Goal: Find specific page/section: Find specific page/section

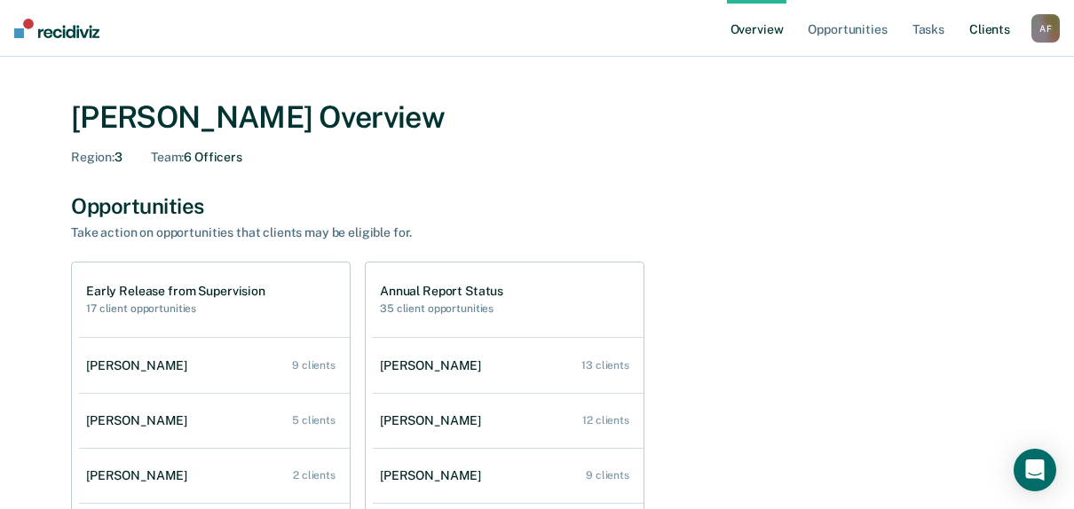
click at [998, 37] on link "Client s" at bounding box center [990, 28] width 48 height 57
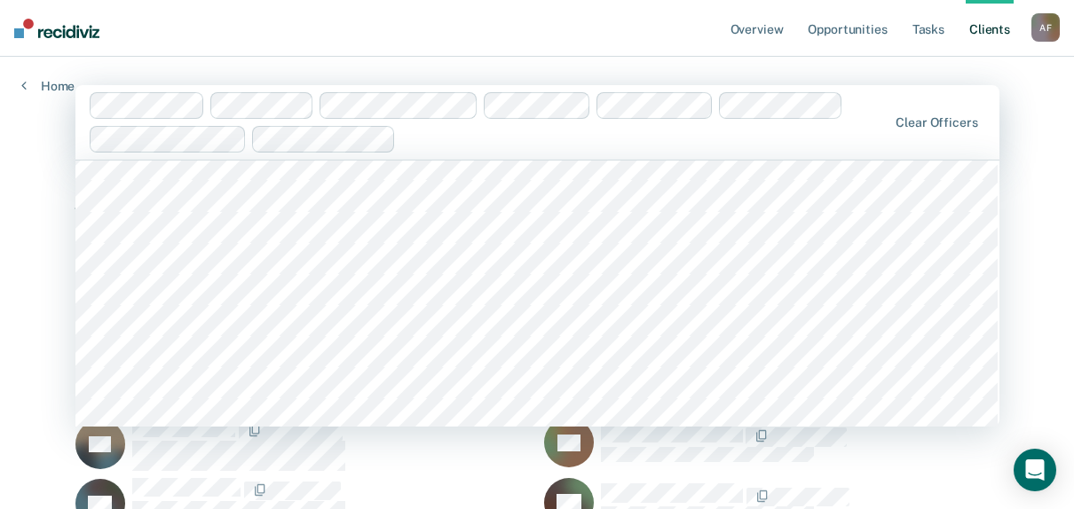
scroll to position [266, 0]
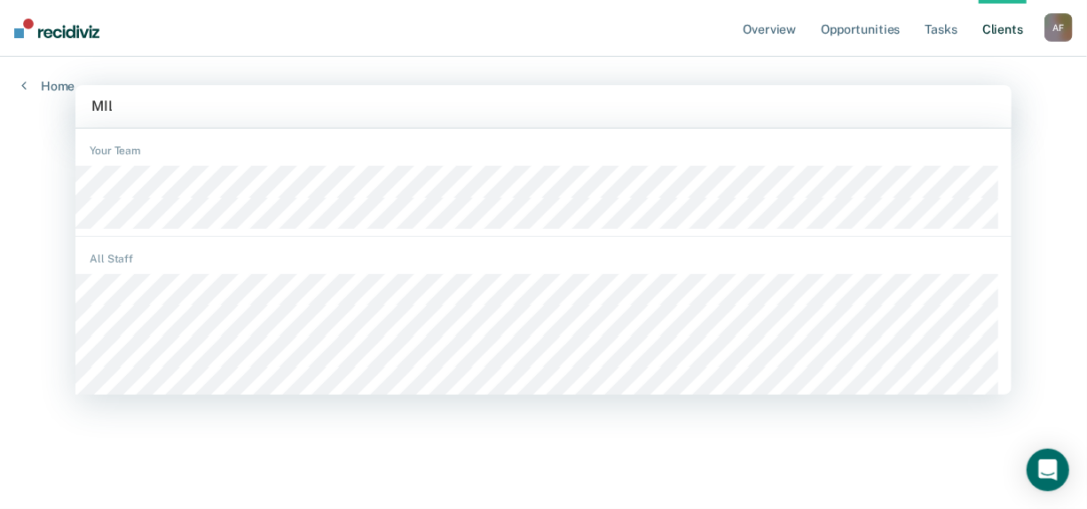
type input "MILL"
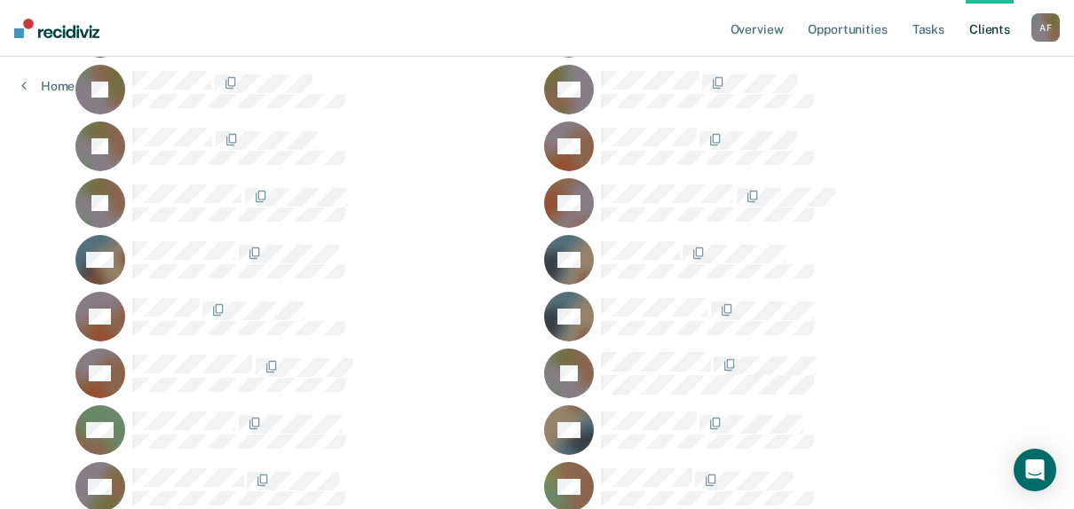
scroll to position [533, 0]
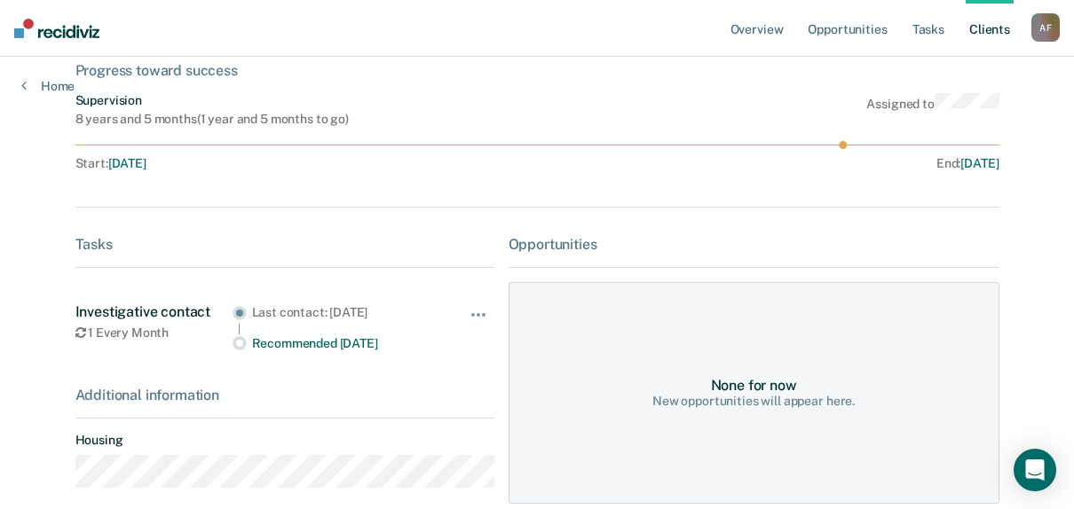
scroll to position [195, 0]
